Goal: Transaction & Acquisition: Purchase product/service

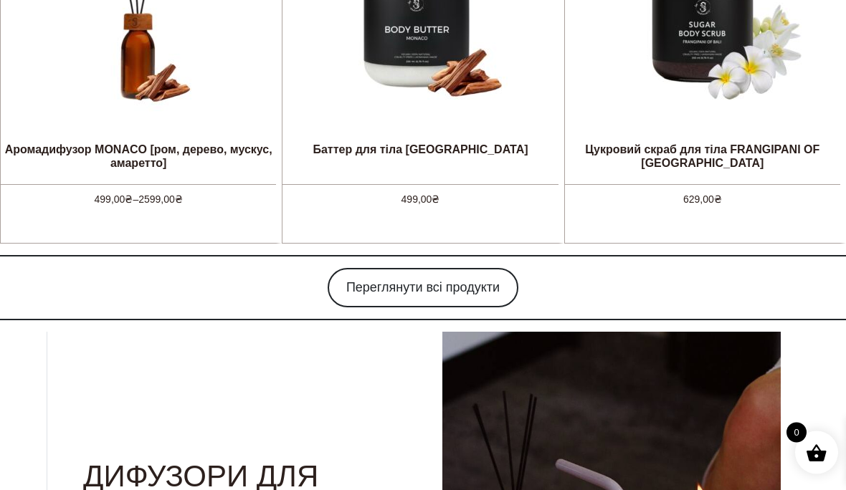
scroll to position [1026, 0]
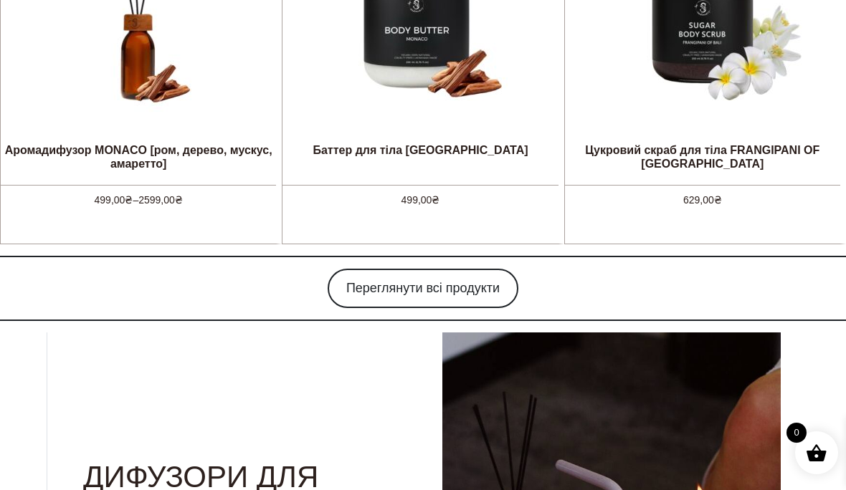
click at [459, 283] on link "Переглянути всі продукти" at bounding box center [422, 288] width 191 height 39
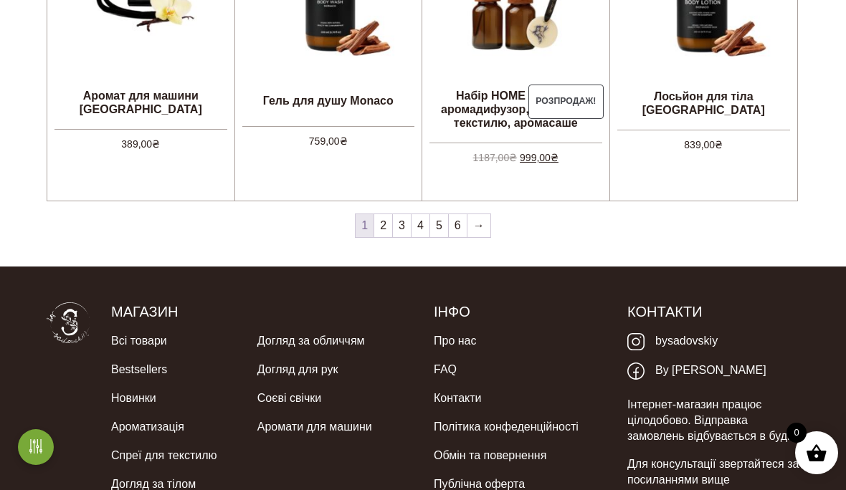
scroll to position [1333, 0]
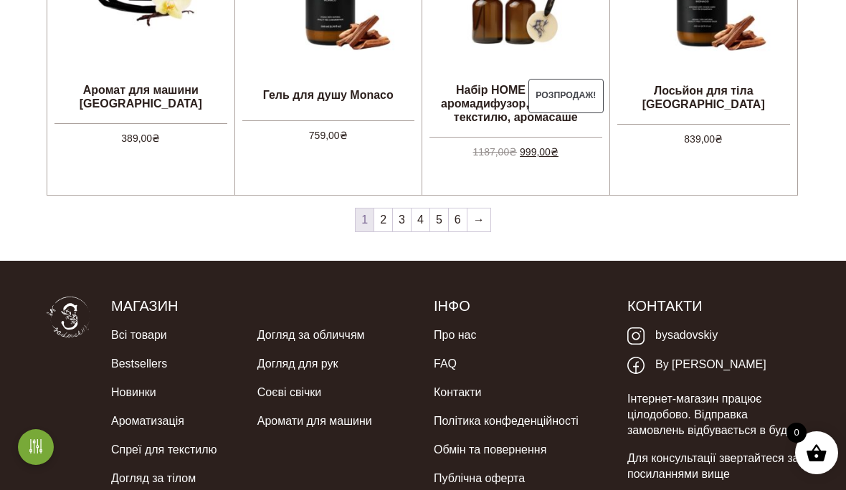
click at [461, 338] on link "Про нас" at bounding box center [455, 335] width 42 height 29
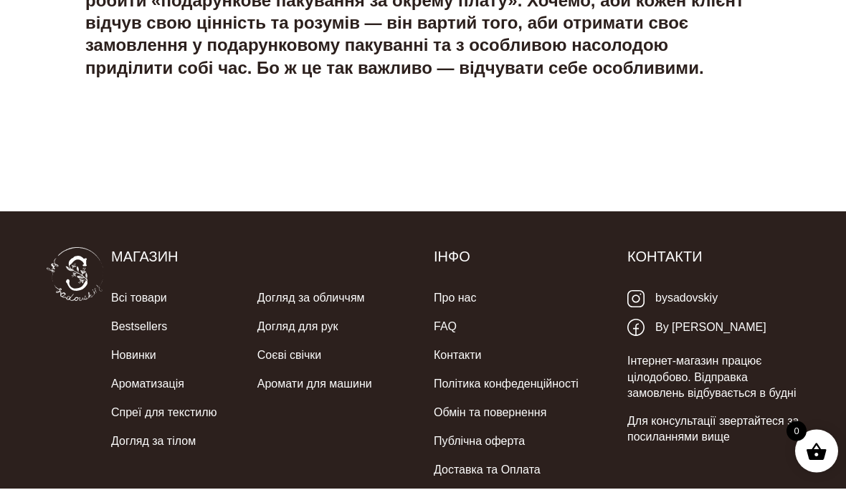
scroll to position [2962, 0]
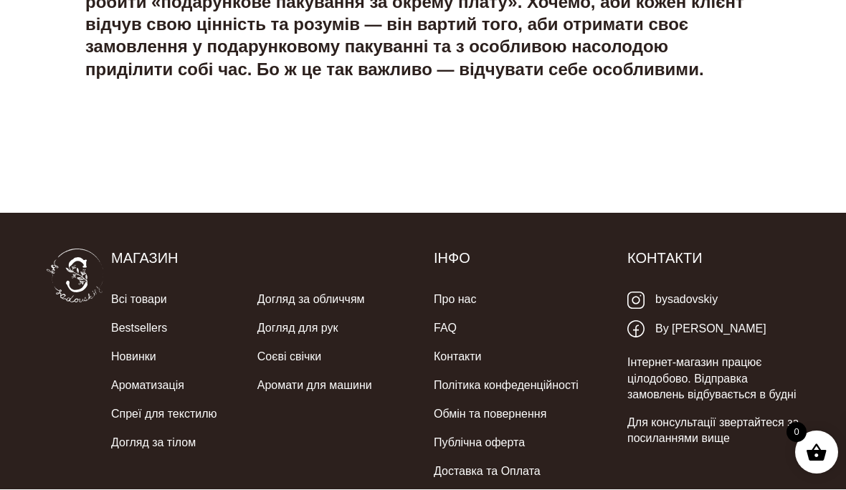
click at [692, 286] on link "bysadovskiy" at bounding box center [672, 300] width 90 height 29
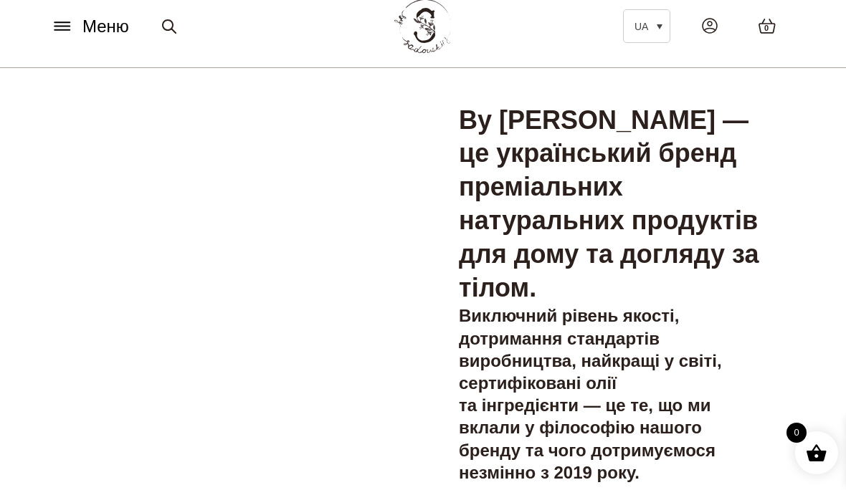
scroll to position [0, 0]
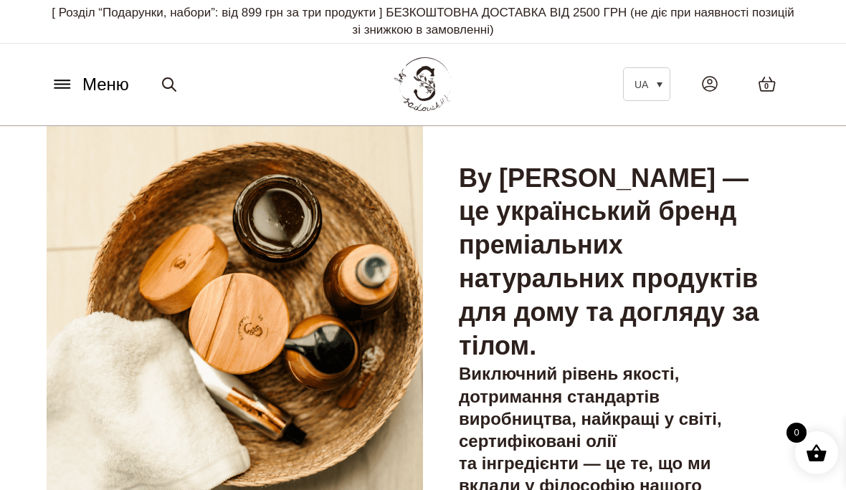
click at [70, 85] on icon at bounding box center [61, 85] width 15 height 0
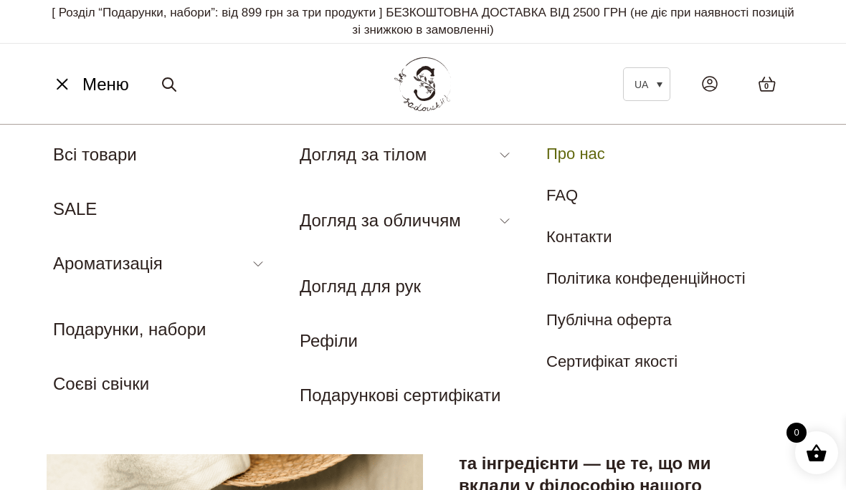
click at [320, 249] on link "Патчі" at bounding box center [317, 254] width 35 height 16
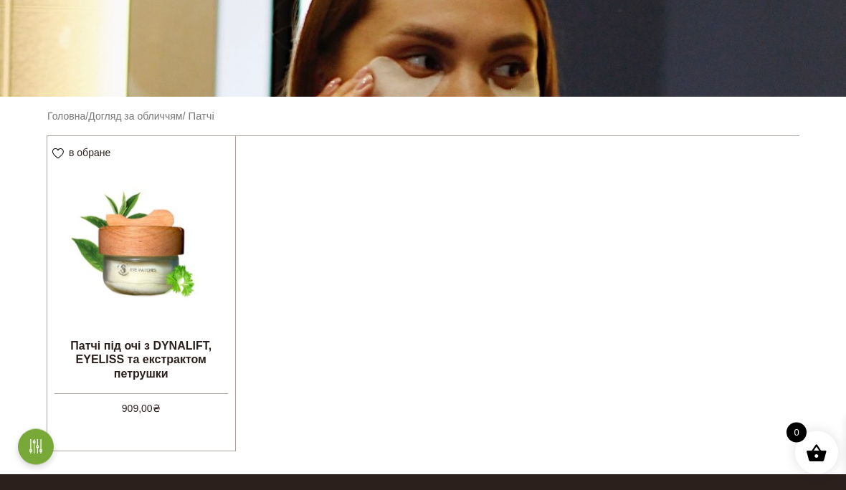
scroll to position [305, 0]
click at [152, 242] on img at bounding box center [141, 230] width 188 height 188
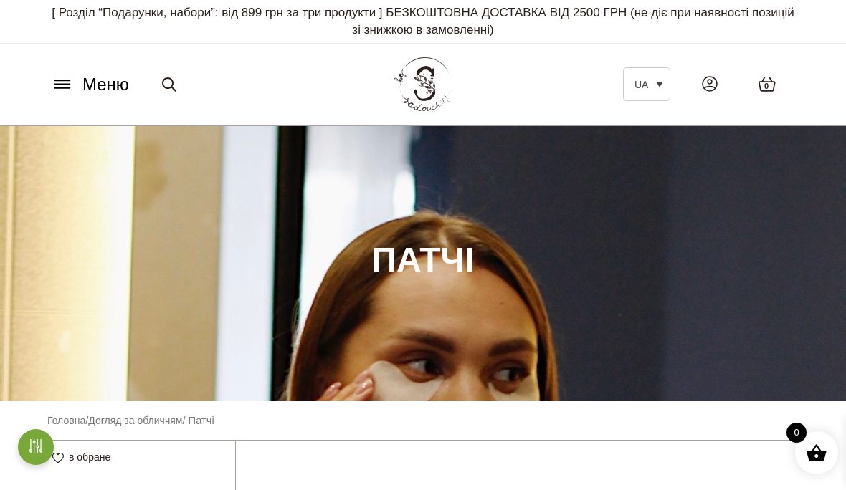
scroll to position [367, 0]
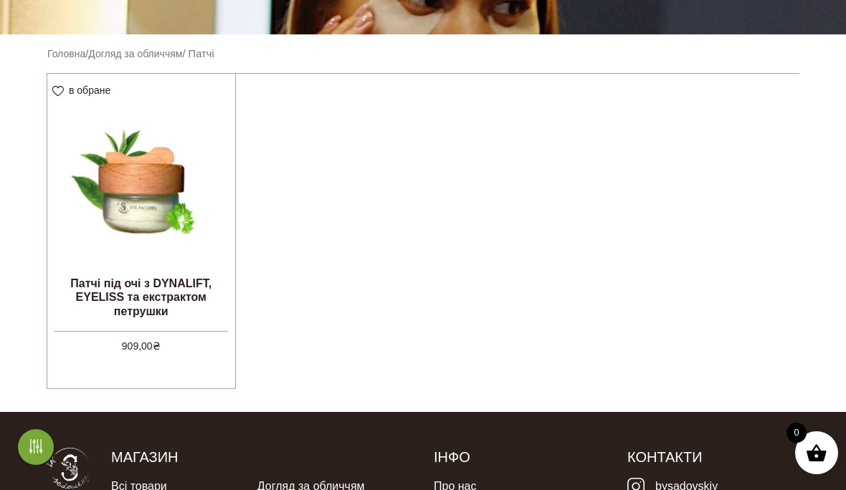
click at [0, 0] on link "Додати в кошик" at bounding box center [0, 0] width 0 height 0
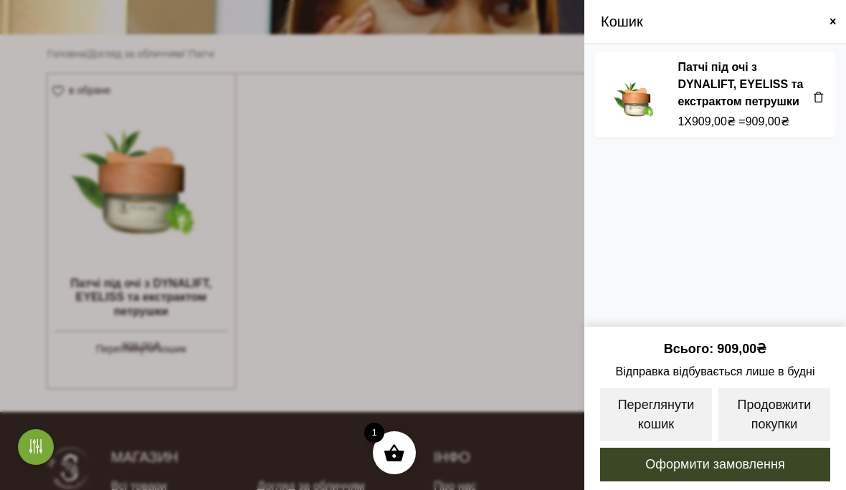
click at [766, 416] on link "Продовжити покупки" at bounding box center [774, 415] width 115 height 56
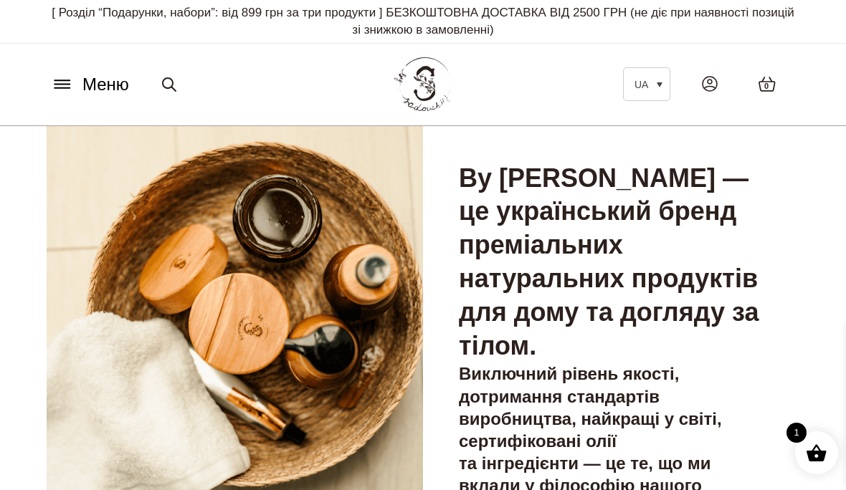
click at [65, 77] on icon at bounding box center [62, 84] width 23 height 15
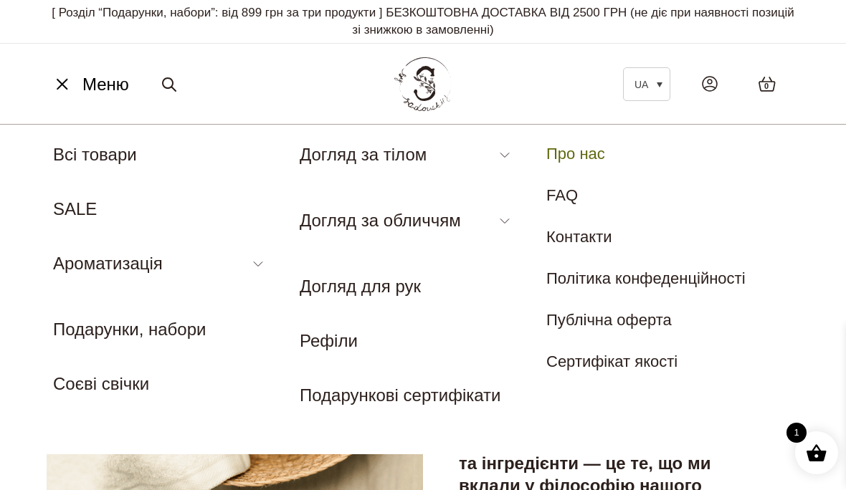
click at [441, 186] on link "Магнієва сіль для ванни" at bounding box center [380, 188] width 161 height 16
click at [389, 236] on link "Баттер для тіла" at bounding box center [352, 239] width 105 height 16
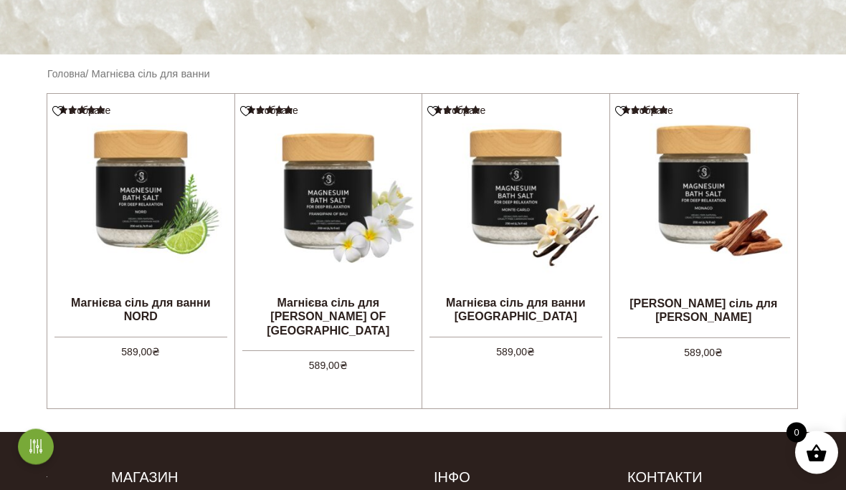
scroll to position [347, 0]
click at [136, 191] on img at bounding box center [140, 187] width 187 height 187
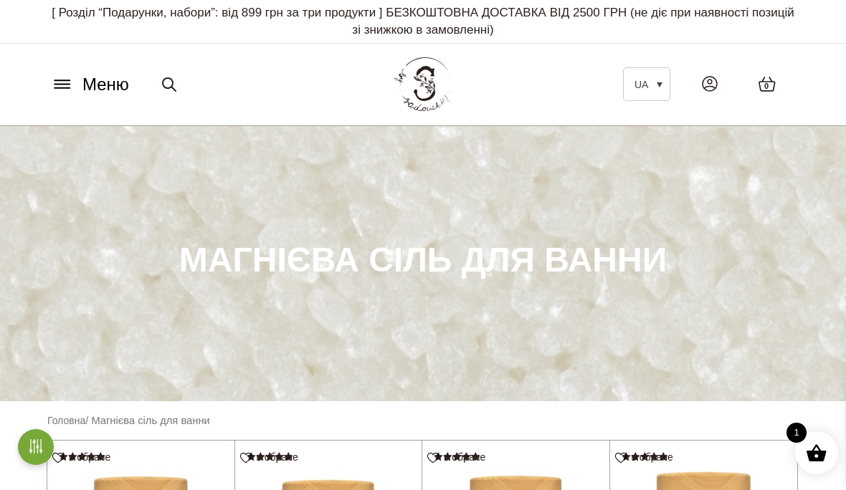
scroll to position [409, 0]
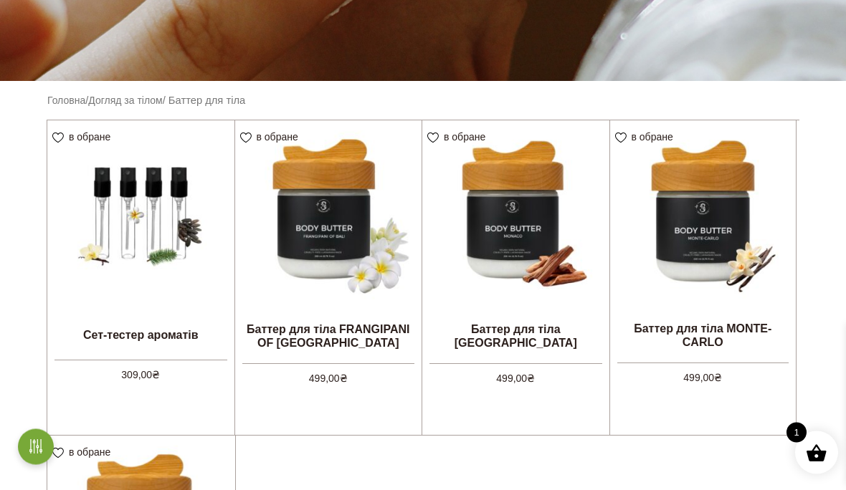
scroll to position [320, 0]
click at [529, 218] on img at bounding box center [515, 213] width 187 height 187
click at [343, 229] on img at bounding box center [328, 213] width 187 height 187
click at [711, 226] on img at bounding box center [703, 213] width 186 height 186
click at [716, 229] on img at bounding box center [703, 213] width 186 height 186
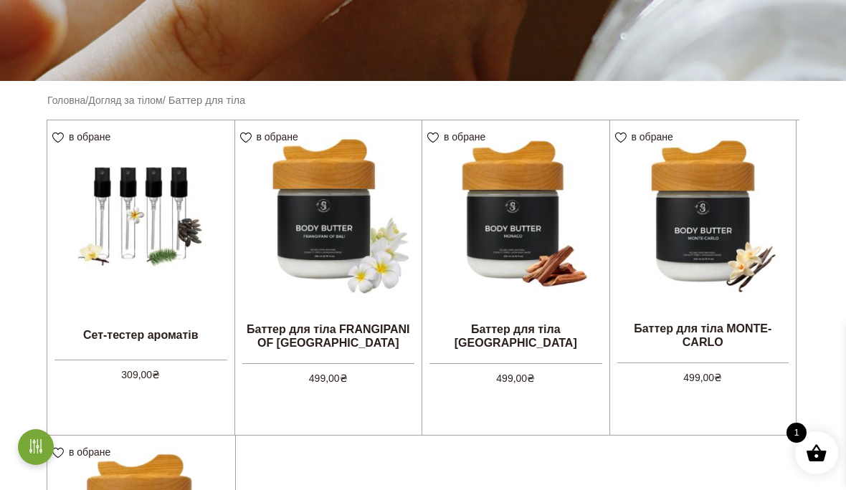
click at [710, 246] on img at bounding box center [703, 213] width 186 height 186
click at [325, 206] on img at bounding box center [328, 213] width 187 height 187
click at [712, 227] on img at bounding box center [703, 213] width 186 height 186
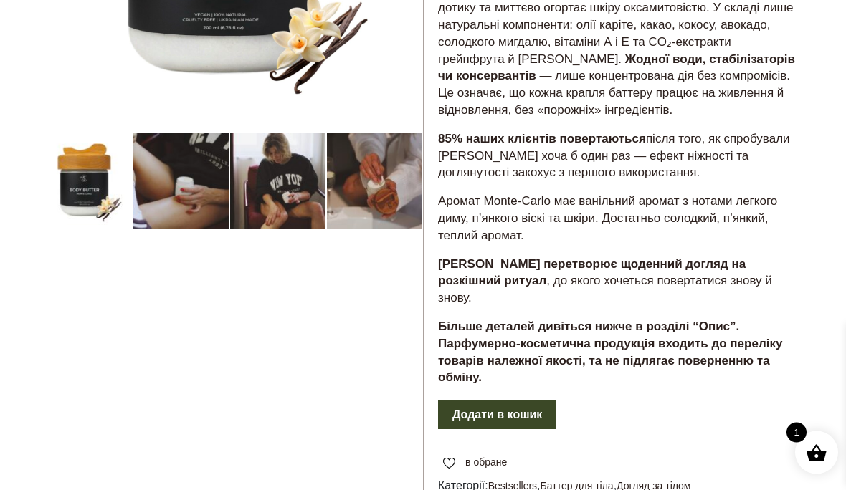
scroll to position [377, 0]
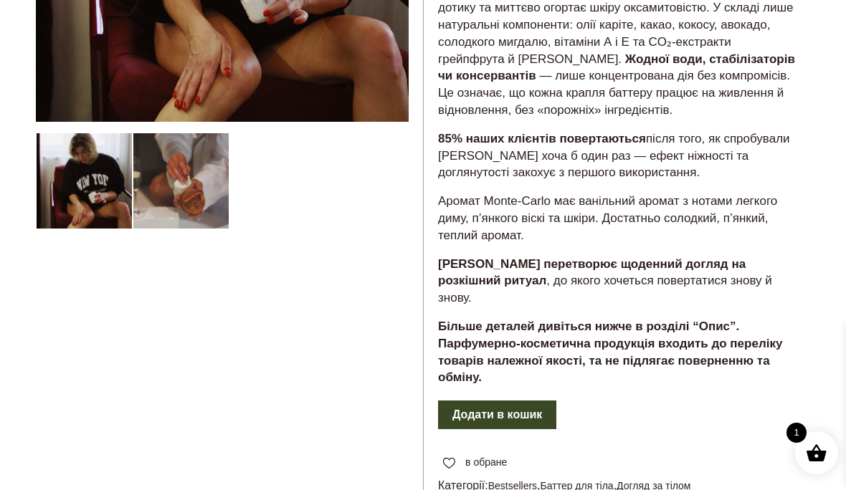
click at [526, 401] on button "Додати в кошик" at bounding box center [497, 415] width 118 height 29
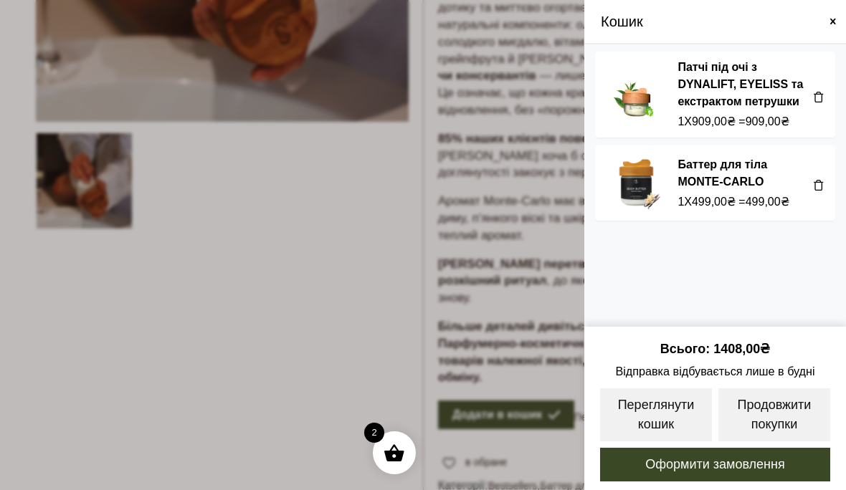
click at [669, 443] on link "Переглянути кошик" at bounding box center [655, 415] width 115 height 56
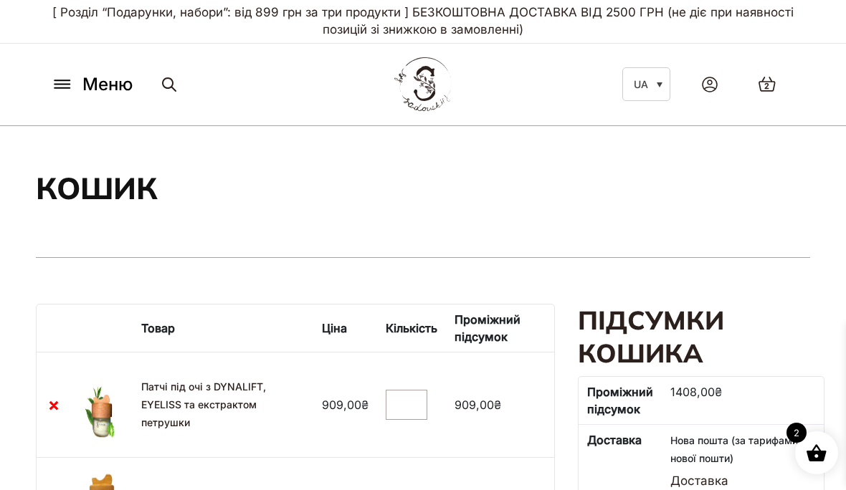
click at [65, 80] on icon at bounding box center [62, 84] width 23 height 15
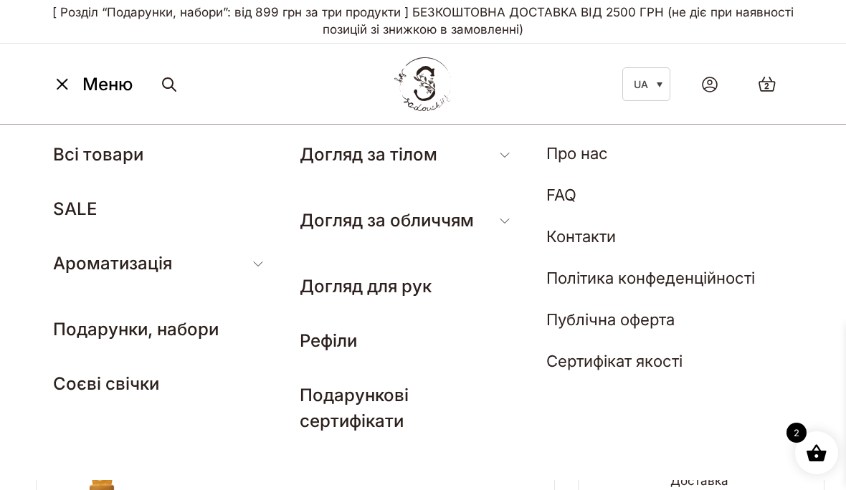
click at [327, 340] on link "Рефіли" at bounding box center [328, 340] width 57 height 21
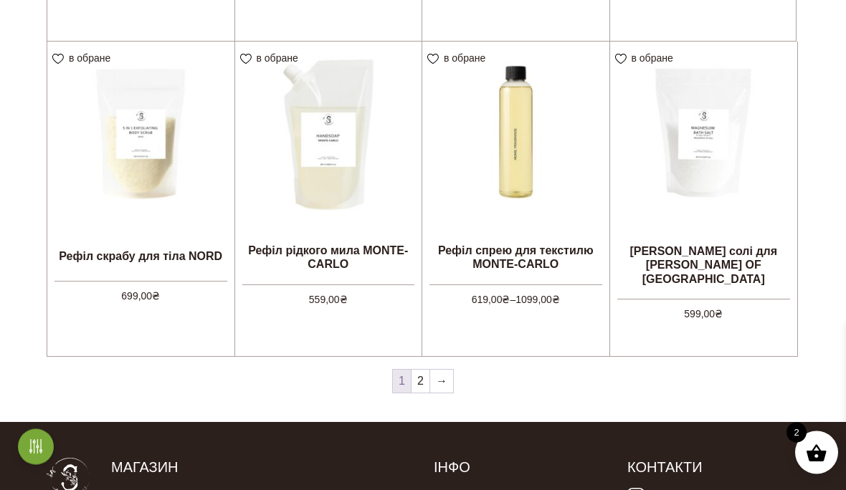
scroll to position [1345, 0]
click at [693, 370] on nav "1 2 →" at bounding box center [423, 383] width 752 height 31
click at [444, 378] on link "→" at bounding box center [441, 381] width 23 height 23
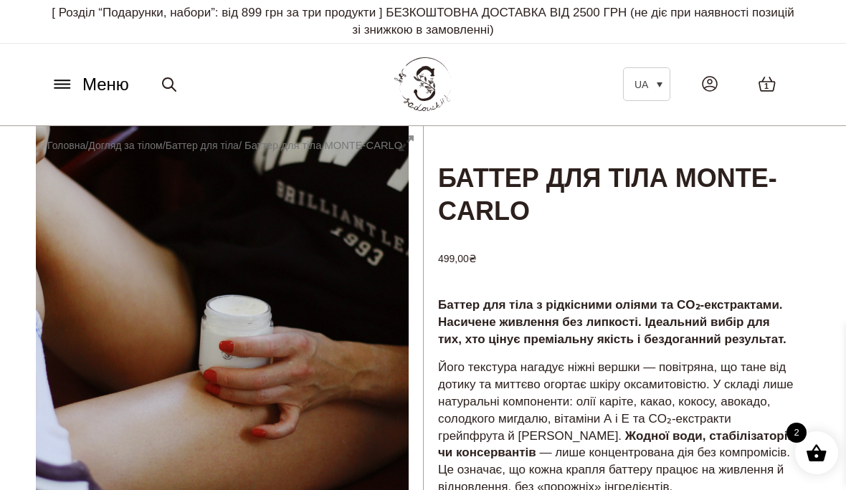
click at [64, 84] on icon at bounding box center [62, 84] width 23 height 15
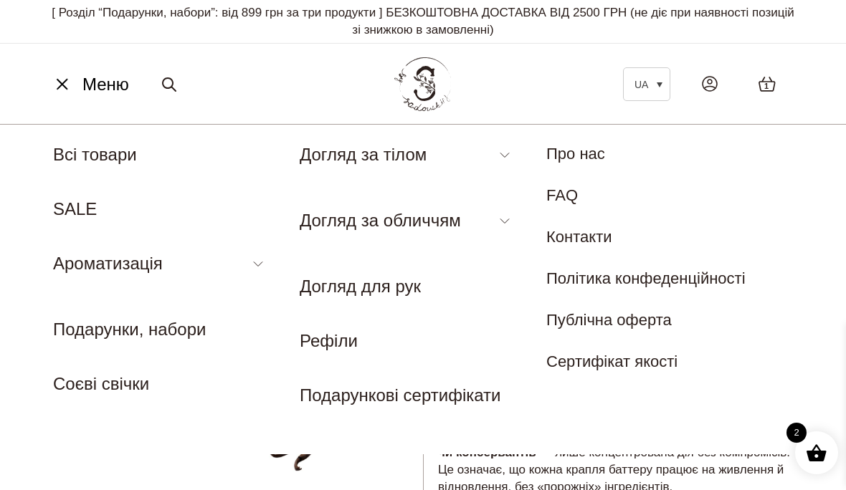
click at [820, 464] on div "2" at bounding box center [816, 452] width 43 height 43
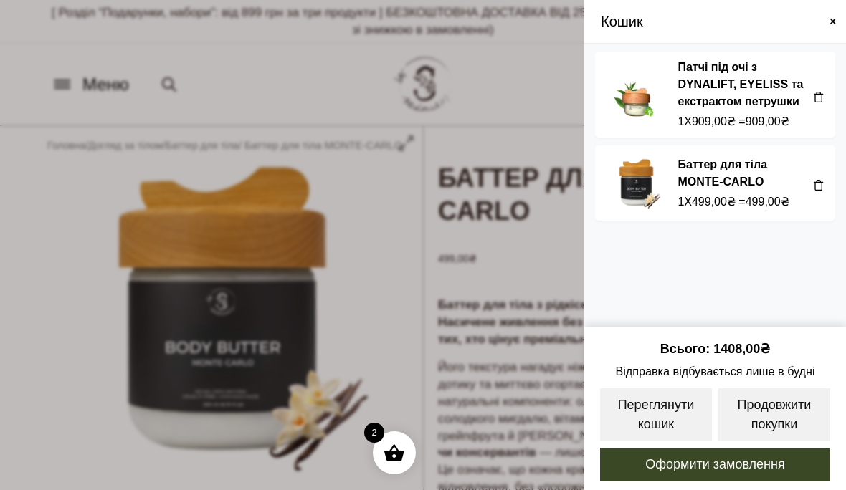
click at [733, 462] on link "Оформити замовлення" at bounding box center [714, 464] width 233 height 37
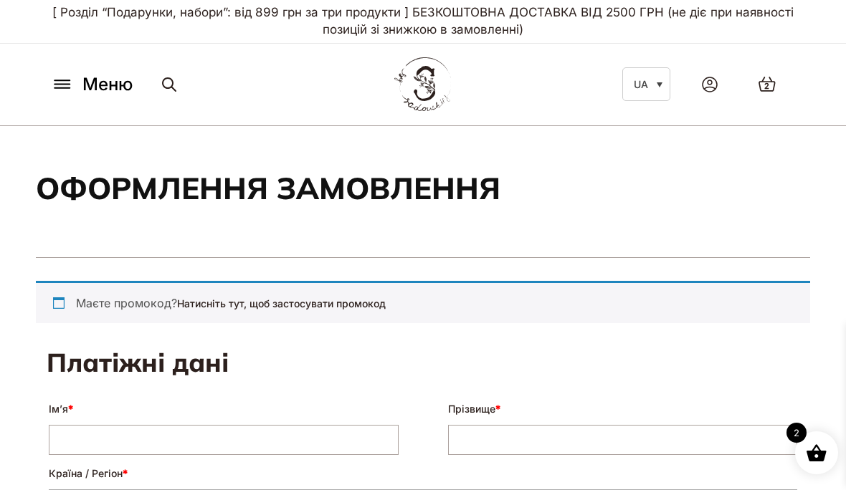
select select "****"
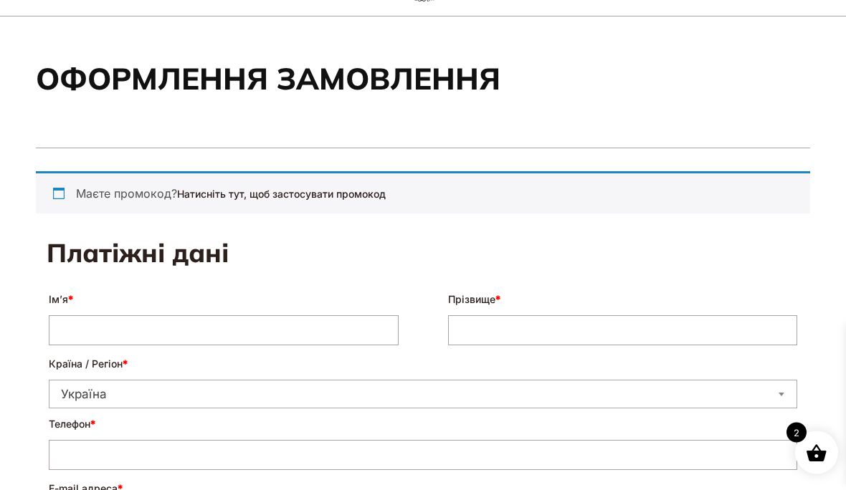
scroll to position [110, 0]
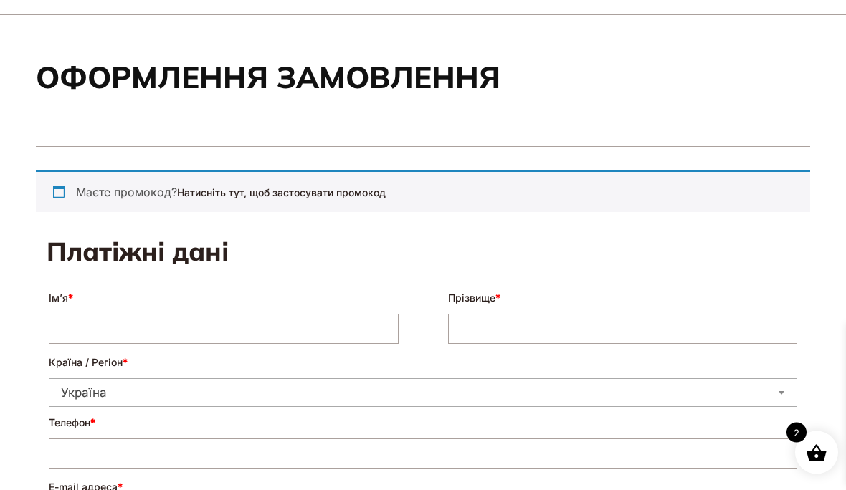
click at [80, 320] on input "Ім’я *" at bounding box center [224, 330] width 350 height 30
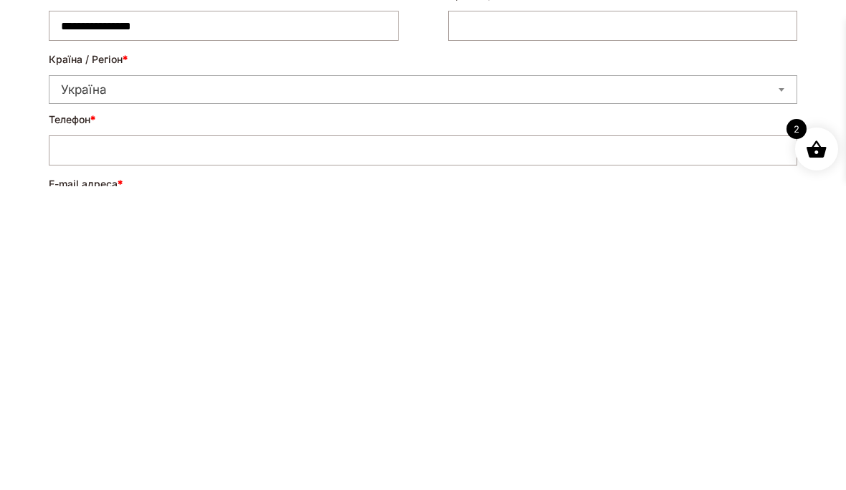
type input "**********"
click at [96, 439] on input "Телефон *" at bounding box center [423, 454] width 748 height 30
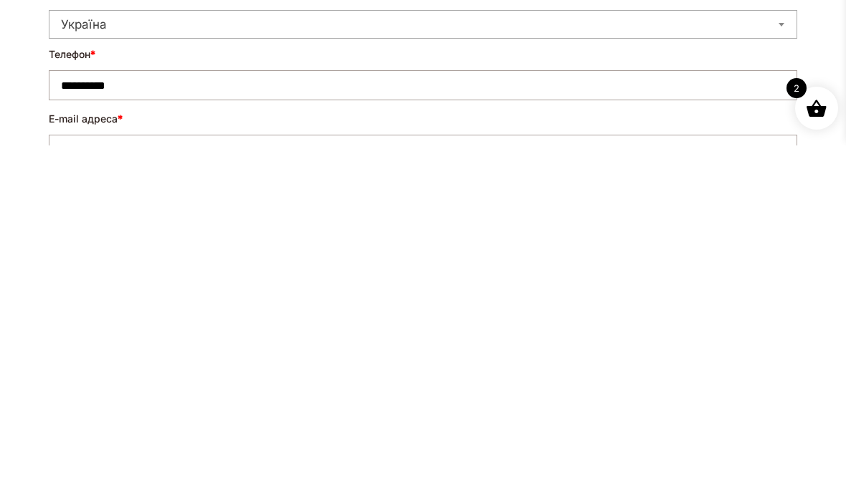
scroll to position [142, 0]
type input "**********"
click at [92, 472] on input "E-mail адреса *" at bounding box center [423, 487] width 748 height 30
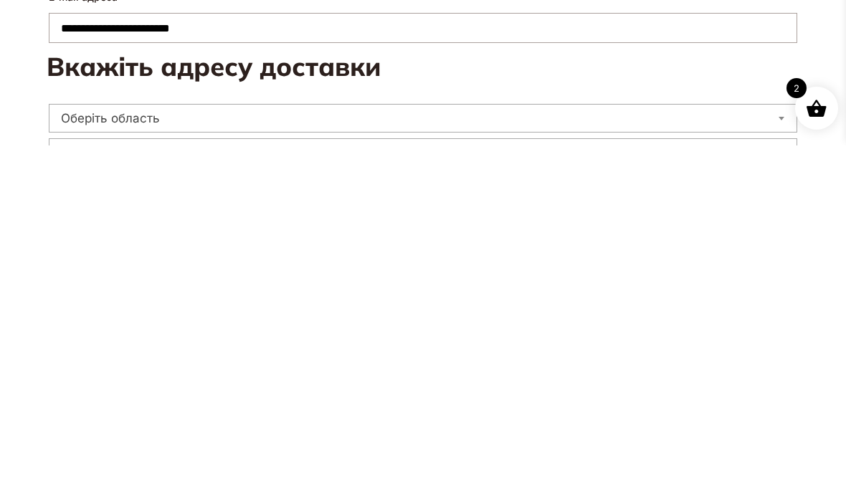
scroll to position [260, 0]
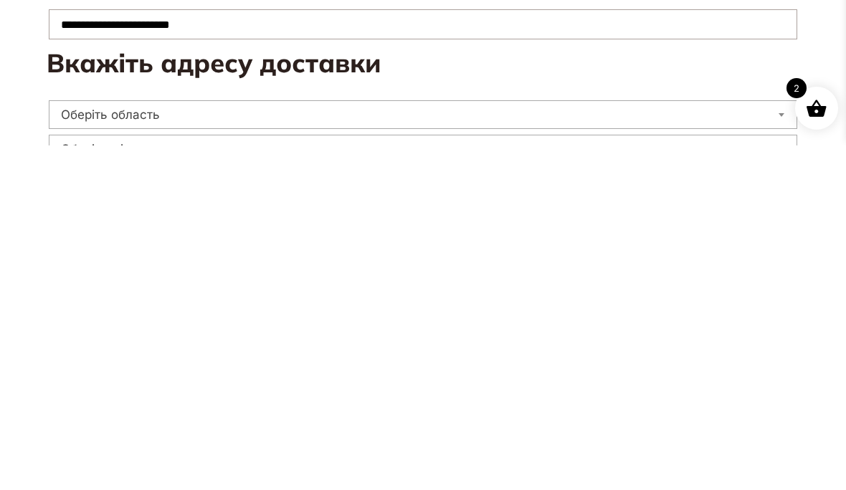
type input "**********"
click at [124, 449] on span "Оберіть область" at bounding box center [422, 459] width 747 height 20
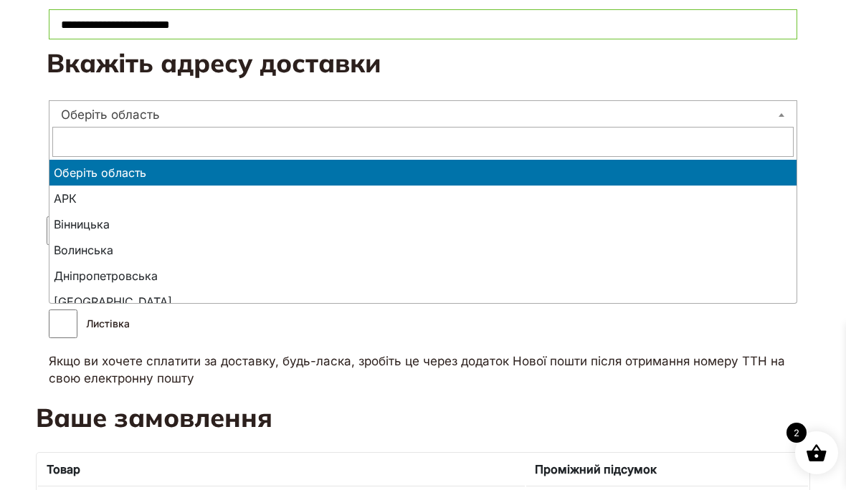
click at [98, 138] on input "text" at bounding box center [422, 142] width 741 height 30
type input "*"
select select "**********"
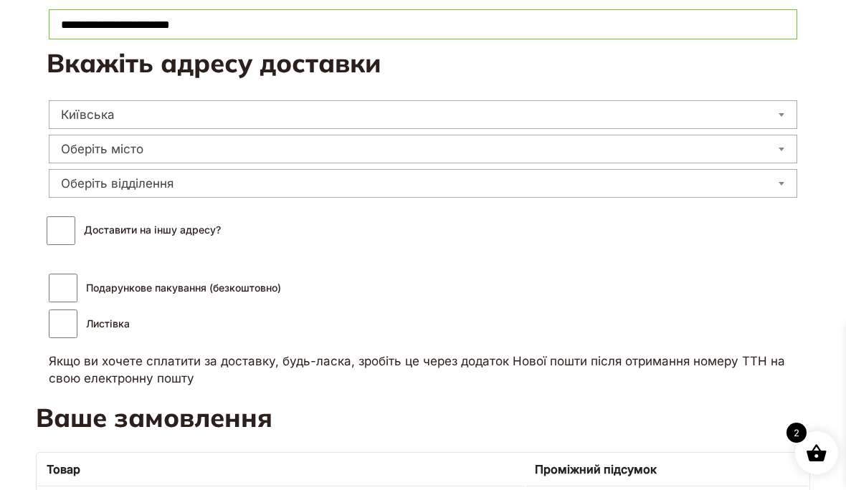
click at [95, 150] on span "Оберіть місто" at bounding box center [422, 149] width 747 height 20
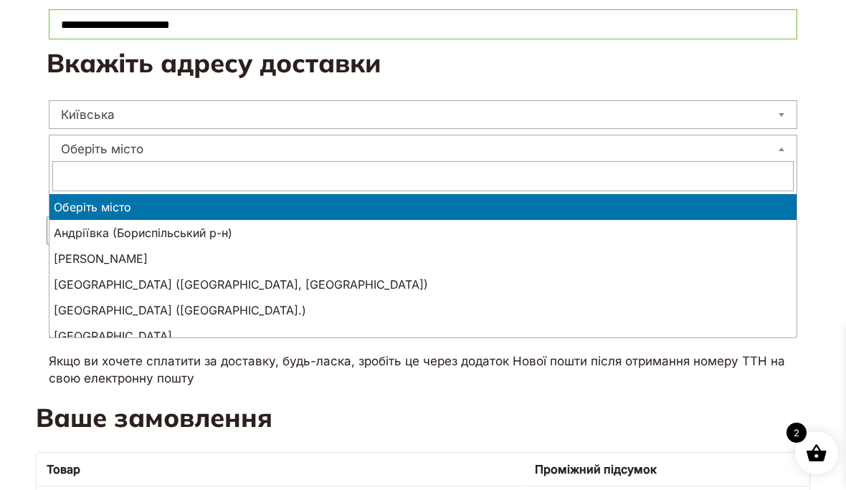
click at [104, 168] on input "text" at bounding box center [422, 176] width 741 height 30
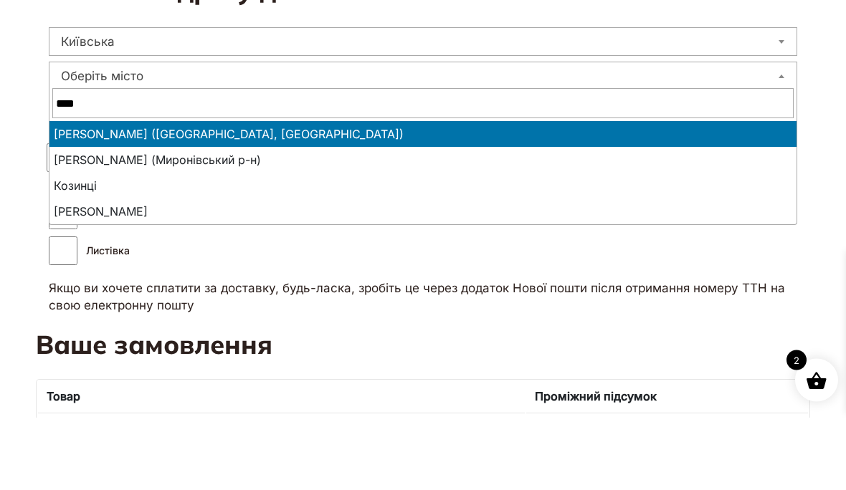
type input "*****"
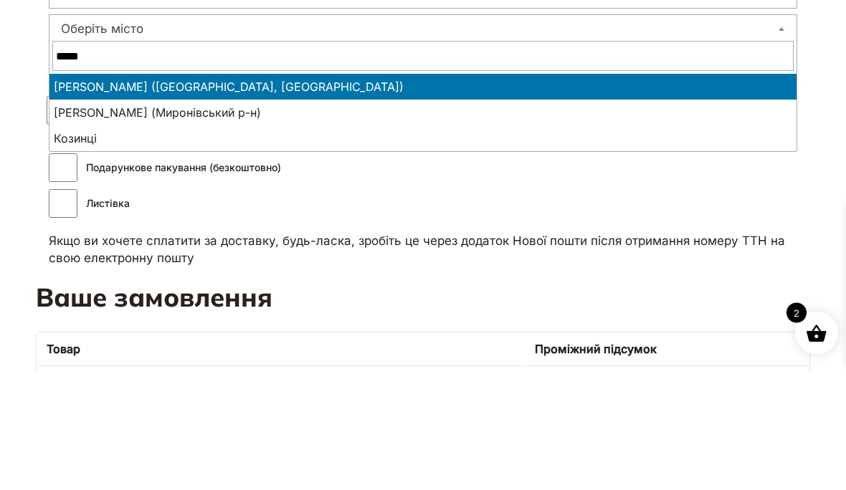
select select "**********"
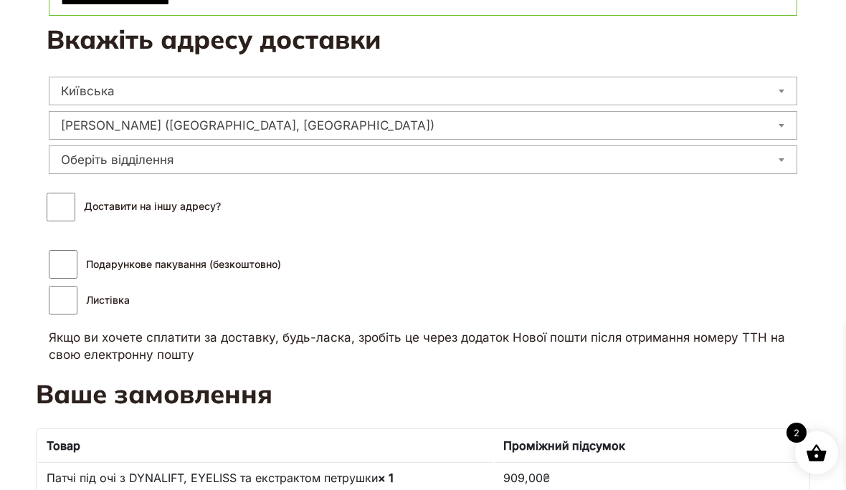
scroll to position [619, 0]
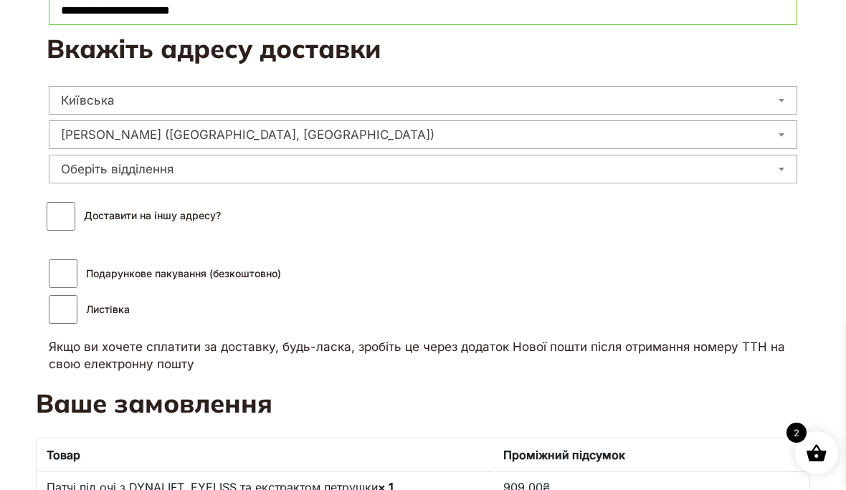
click at [129, 164] on span "Оберіть відділення" at bounding box center [422, 169] width 747 height 20
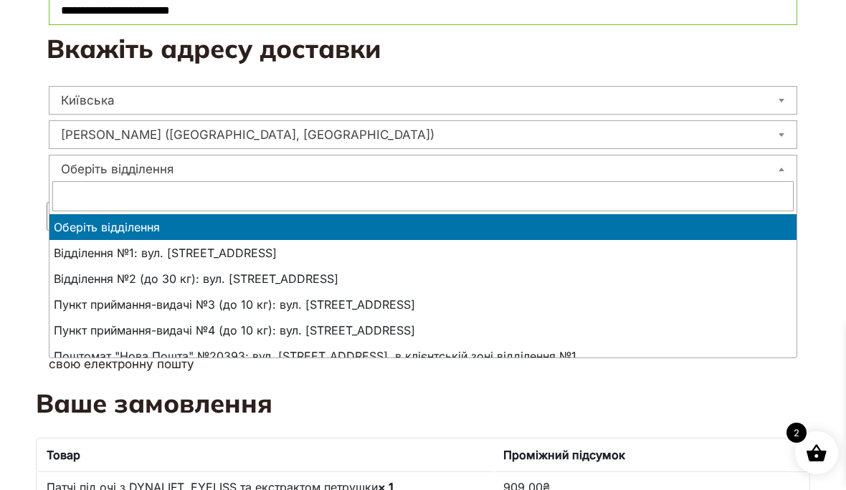
select select "**********"
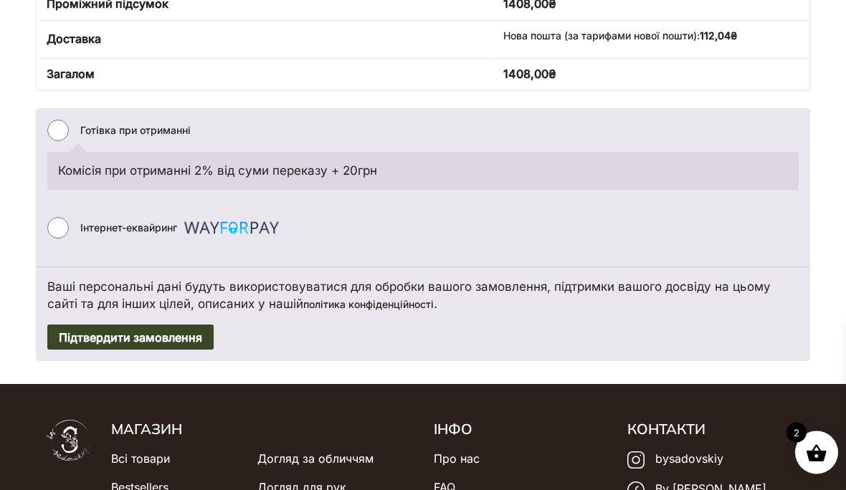
scroll to position [1169, 0]
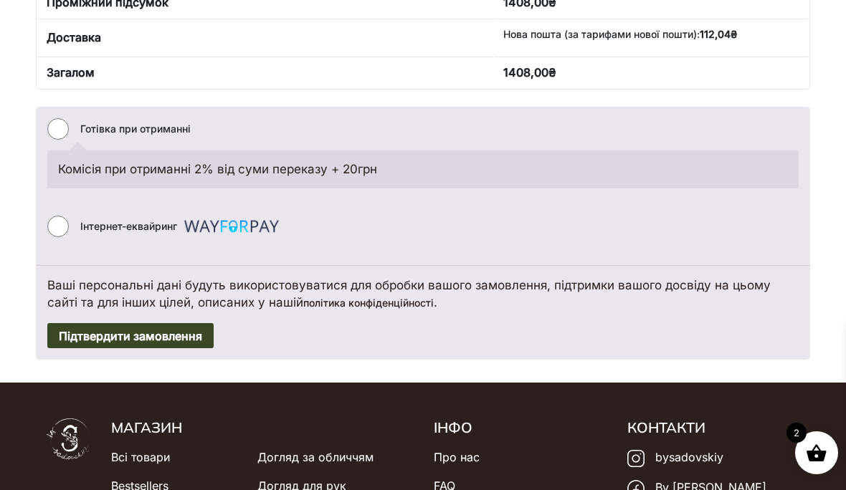
click at [169, 330] on button "Підтвердити замовлення" at bounding box center [130, 336] width 166 height 26
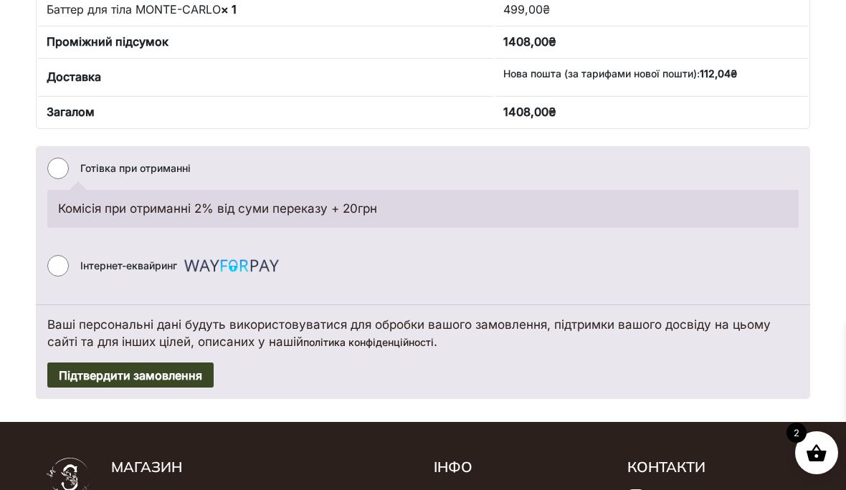
scroll to position [1192, 0]
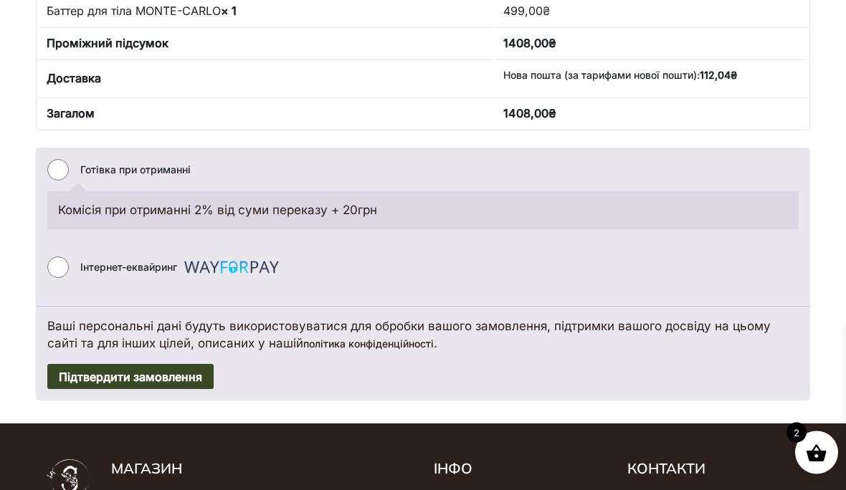
click at [177, 370] on button "Підтвердити замовлення" at bounding box center [130, 378] width 166 height 26
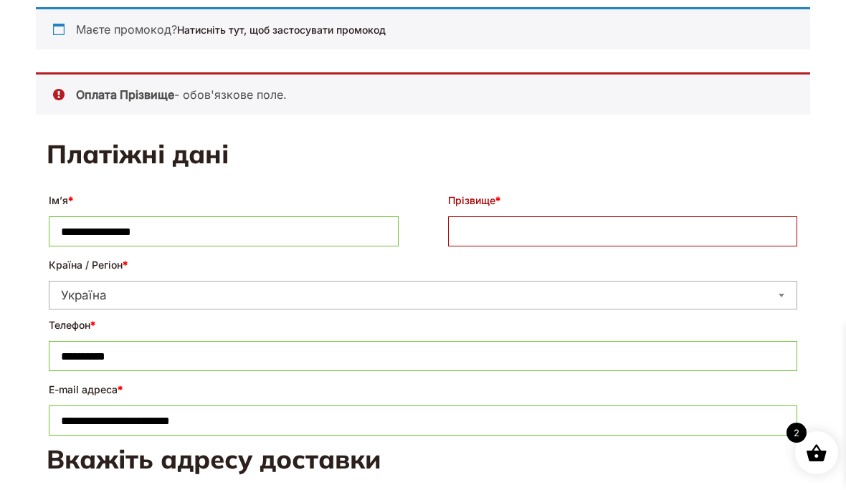
scroll to position [273, 0]
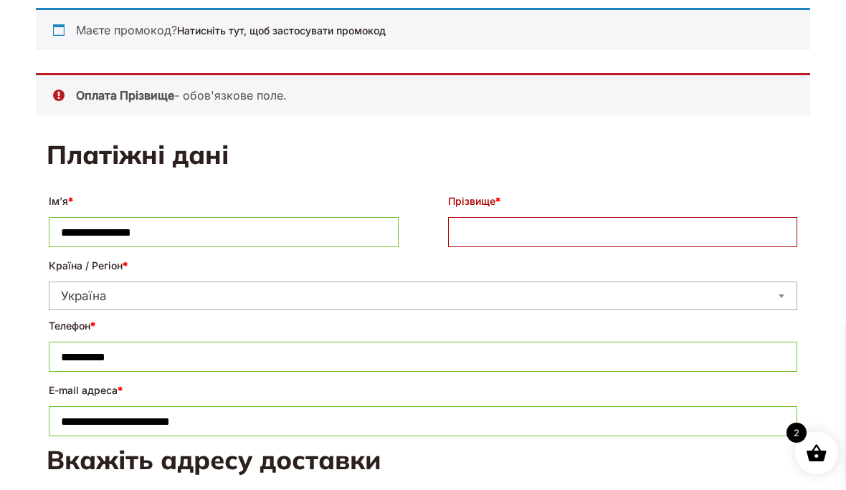
click at [488, 224] on input "Прізвище *" at bounding box center [623, 232] width 350 height 30
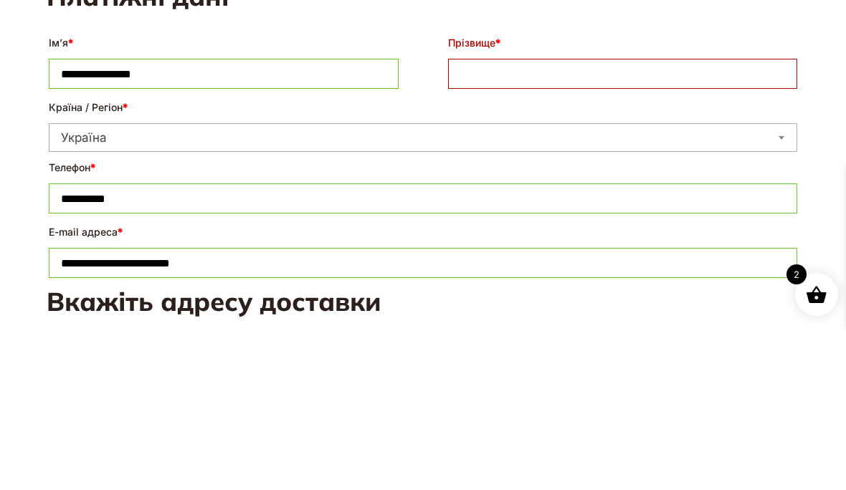
click at [123, 217] on input "**********" at bounding box center [224, 232] width 350 height 30
type input "*****"
click at [486, 217] on input "Прізвище *" at bounding box center [623, 232] width 350 height 30
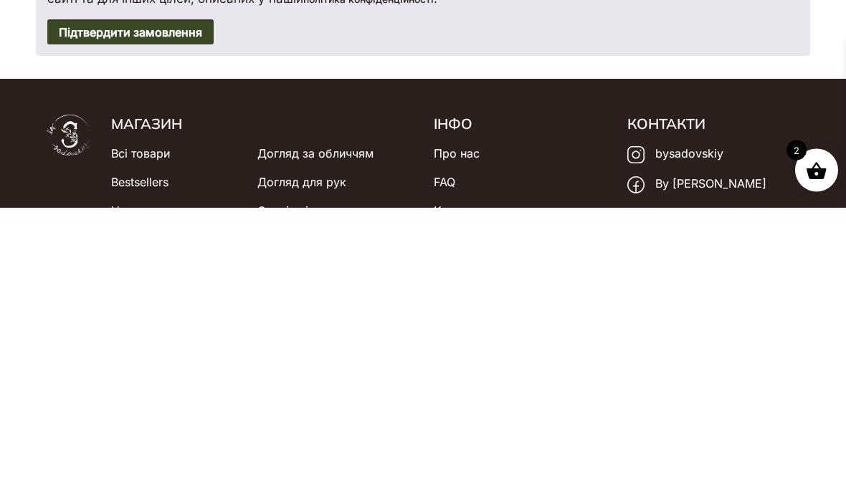
scroll to position [1270, 0]
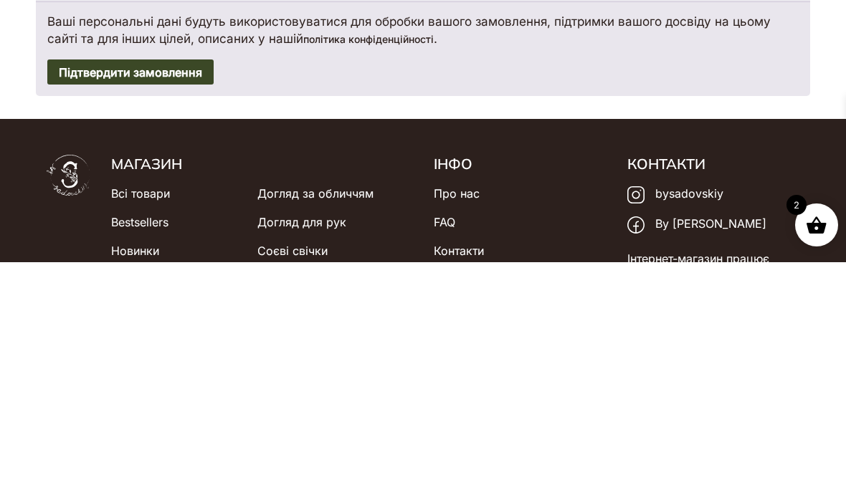
type input "*********"
click at [178, 287] on button "Підтвердити замовлення" at bounding box center [130, 300] width 166 height 26
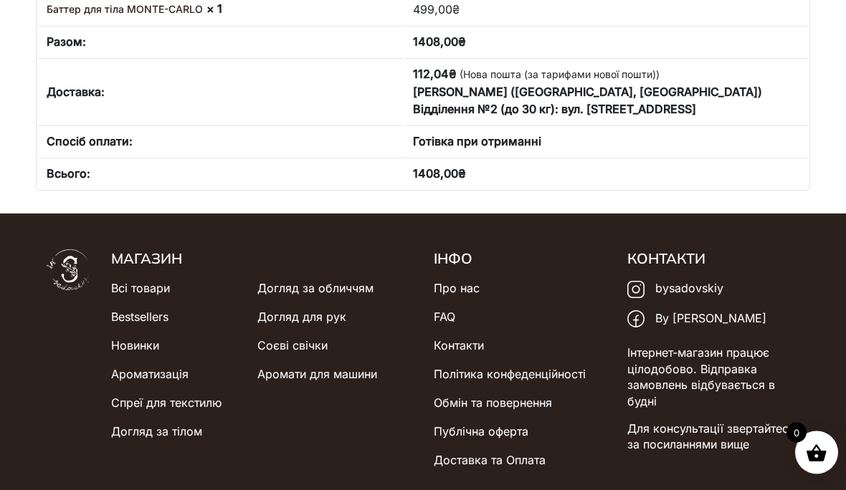
scroll to position [512, 0]
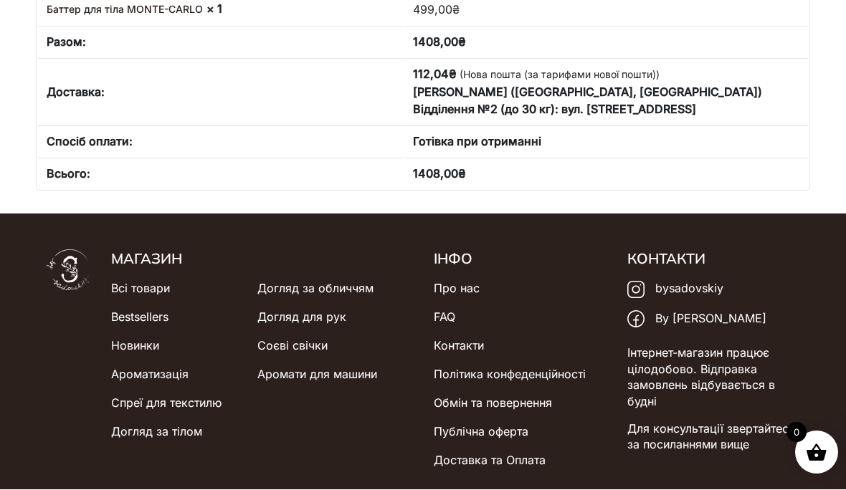
click at [636, 287] on icon at bounding box center [635, 290] width 17 height 17
